Goal: Use online tool/utility

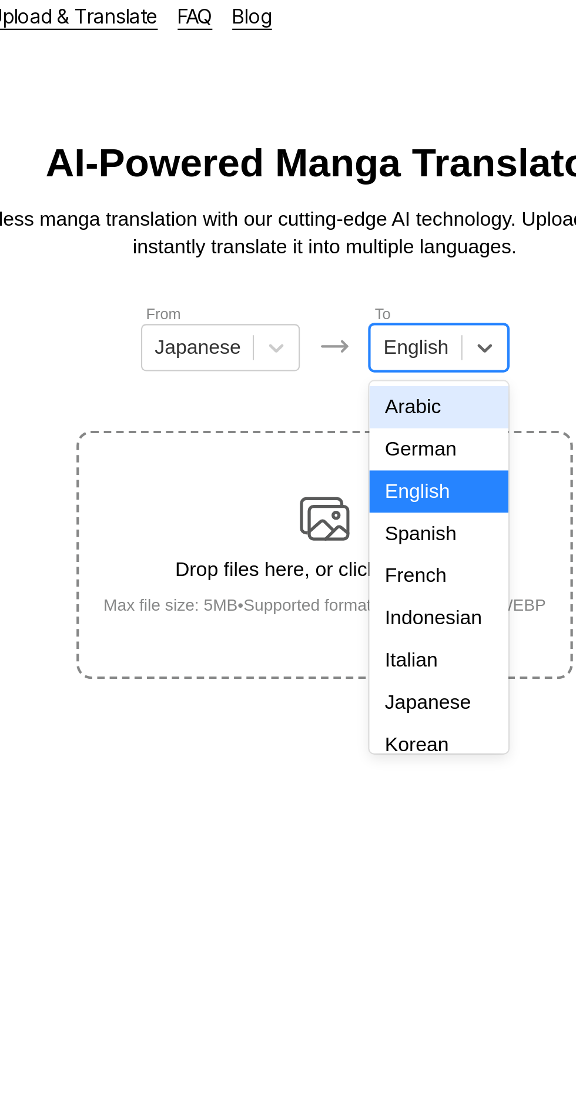
click at [350, 300] on div "Indonesian" at bounding box center [341, 304] width 65 height 20
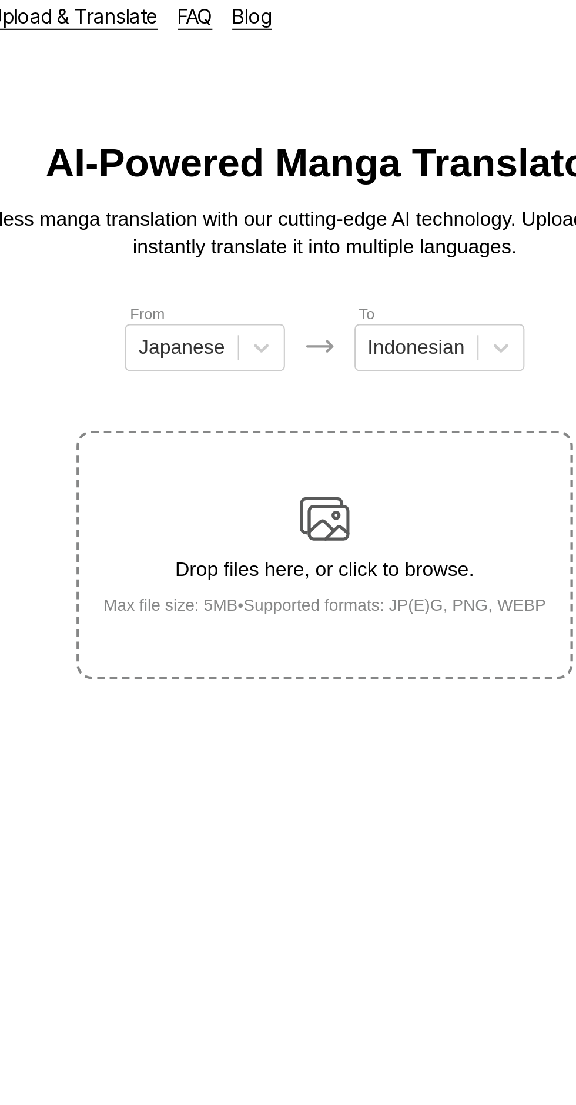
click at [297, 245] on img at bounding box center [288, 257] width 24 height 24
click at [0, 0] on input "Drop files here, or click to browse. Max file size: 5MB • Supported formats: JP…" at bounding box center [0, 0] width 0 height 0
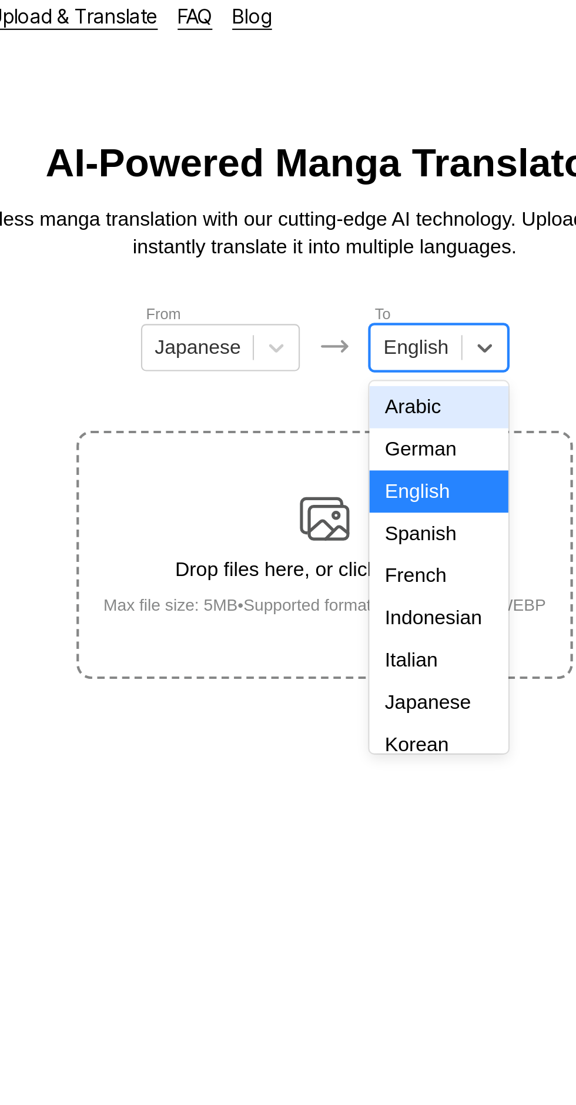
click at [352, 293] on div "French" at bounding box center [341, 284] width 65 height 20
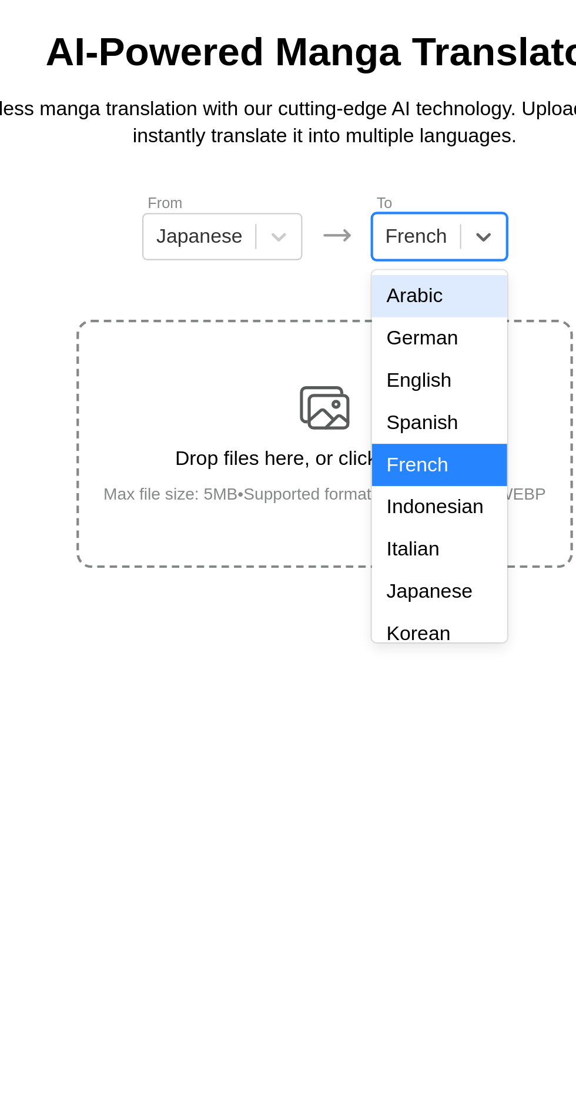
click at [348, 311] on div "Indonesian" at bounding box center [342, 304] width 64 height 20
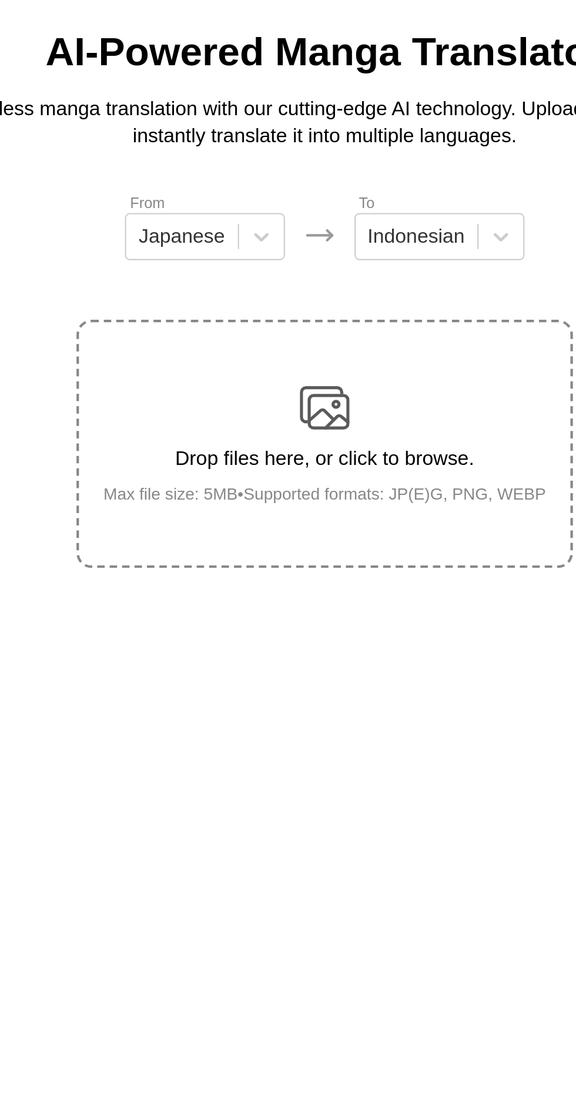
click at [299, 246] on img at bounding box center [288, 257] width 24 height 24
click at [0, 0] on input "Drop files here, or click to browse. Max file size: 5MB • Supported formats: JP…" at bounding box center [0, 0] width 0 height 0
click at [301, 252] on div "Drop files here, or click to browse. Max file size: 5MB • Supported formats: JP…" at bounding box center [288, 273] width 229 height 57
click at [0, 0] on input "Drop files here, or click to browse. Max file size: 5MB • Supported formats: JP…" at bounding box center [0, 0] width 0 height 0
click at [297, 245] on img at bounding box center [288, 257] width 24 height 24
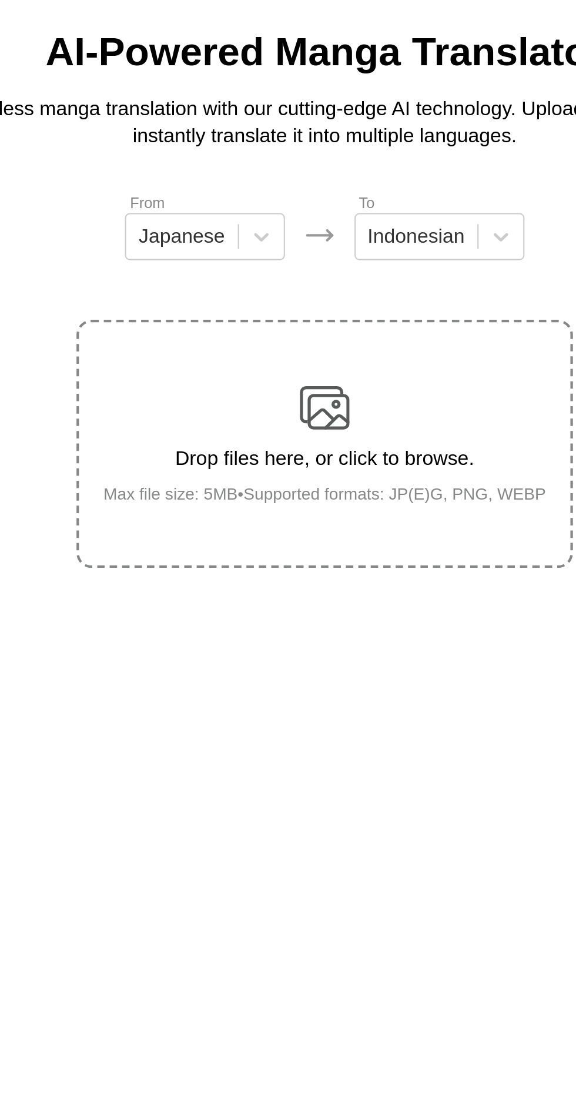
click at [0, 0] on input "Drop files here, or click to browse. Max file size: 5MB • Supported formats: JP…" at bounding box center [0, 0] width 0 height 0
click at [300, 245] on div "Drop files here, or click to browse. Max file size: 5MB • Supported formats: JP…" at bounding box center [288, 273] width 229 height 57
click at [0, 0] on input "Drop files here, or click to browse. Max file size: 5MB • Supported formats: JP…" at bounding box center [0, 0] width 0 height 0
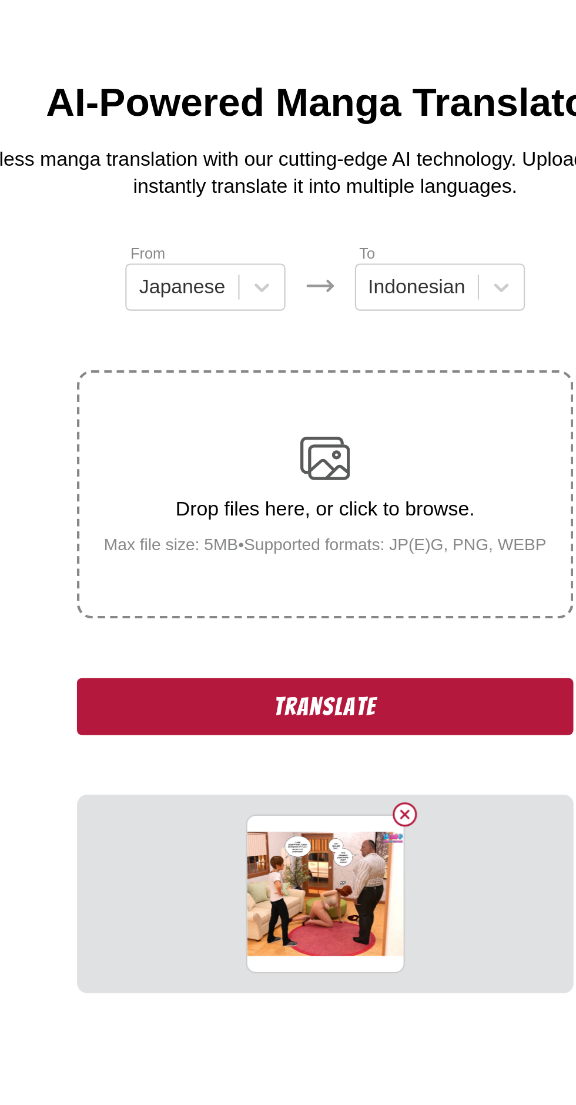
click at [321, 418] on button "Delete image" at bounding box center [326, 425] width 14 height 14
